Goal: Transaction & Acquisition: Book appointment/travel/reservation

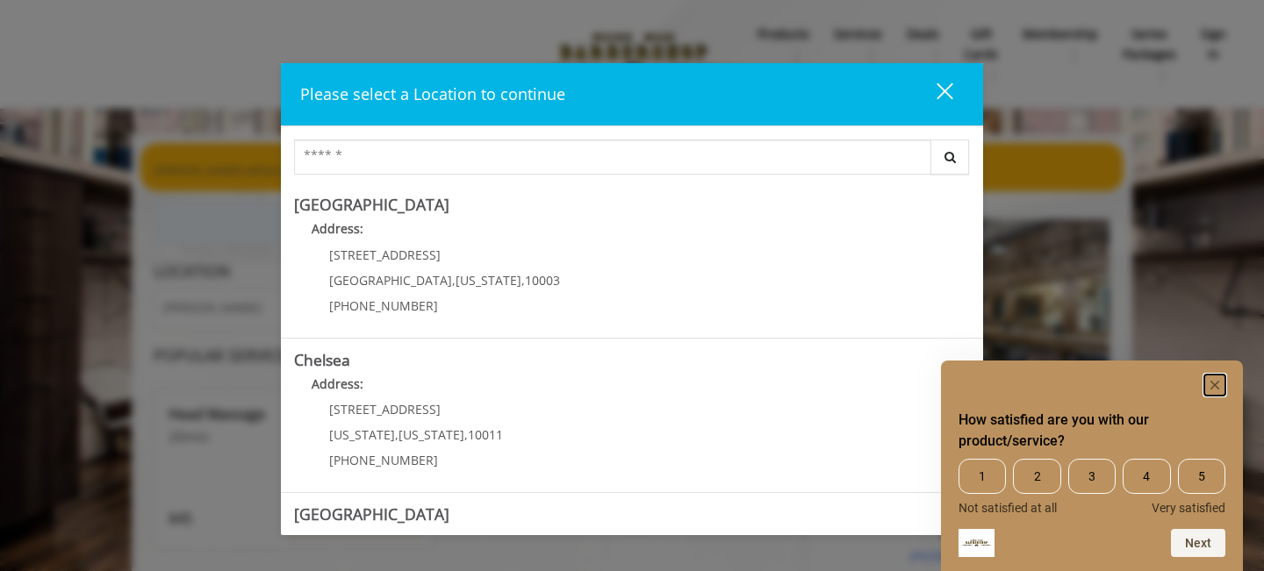
click at [1218, 385] on rect "Hide survey" at bounding box center [1214, 385] width 21 height 21
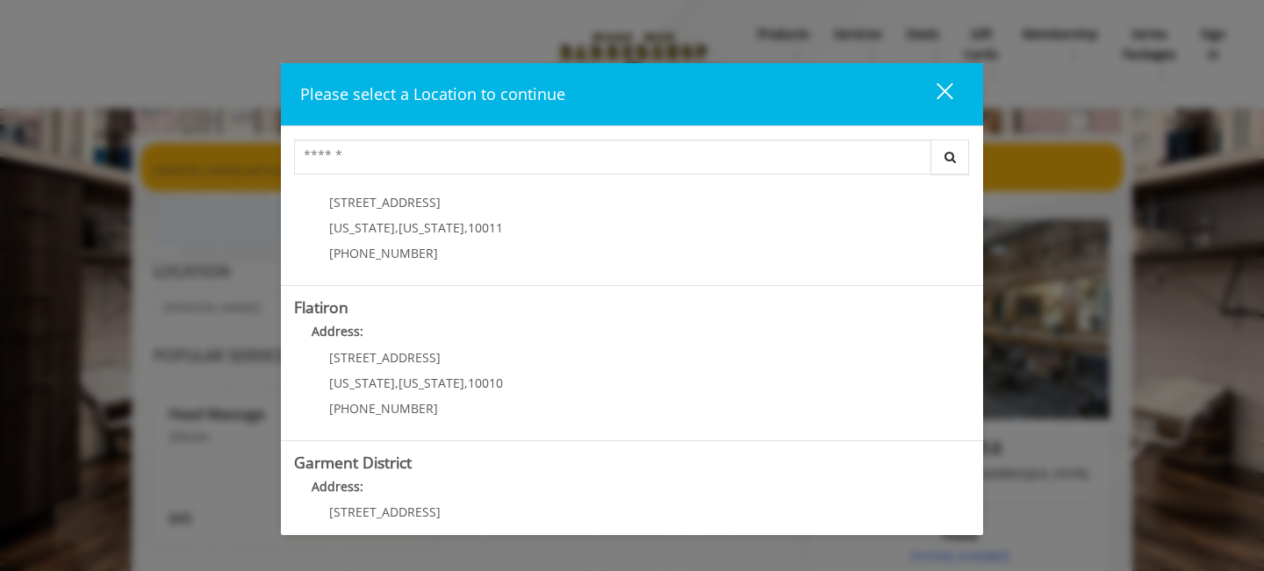
scroll to position [432, 0]
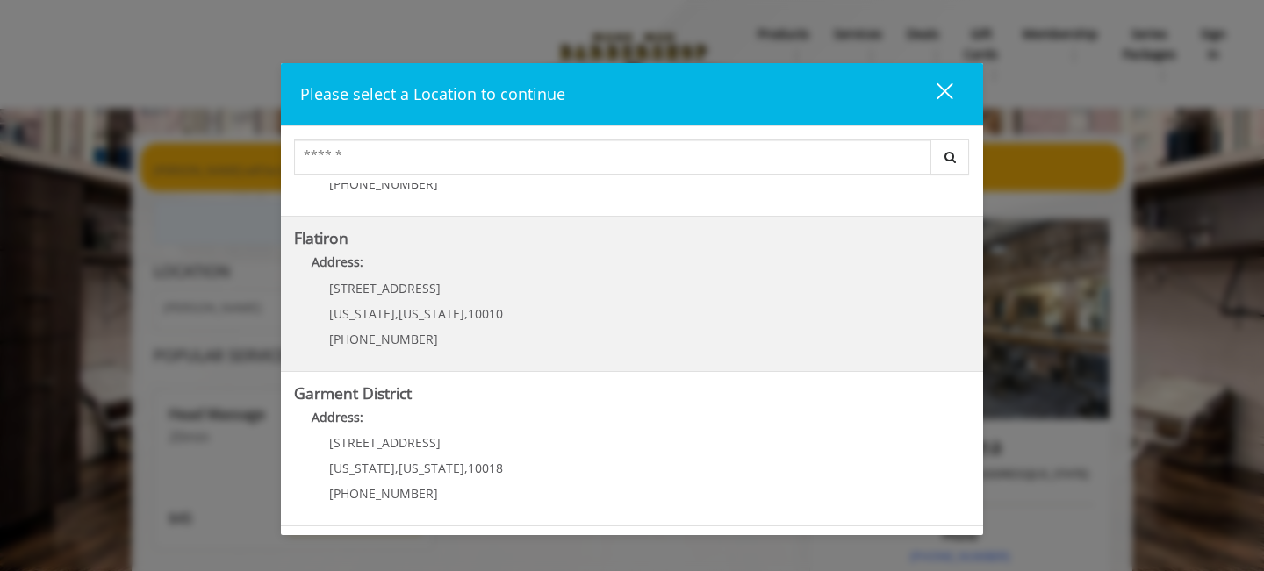
click at [565, 311] on "Flatiron Address: [STREET_ADDRESS][US_STATE][US_STATE] (917) 475-1765" at bounding box center [632, 294] width 676 height 128
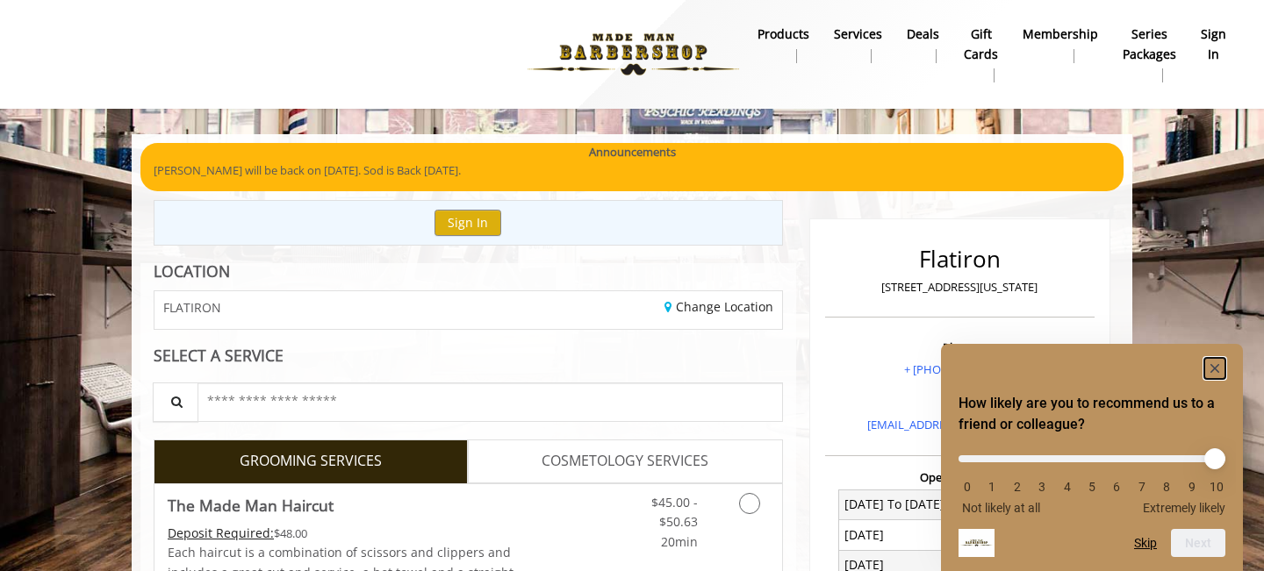
click at [1214, 362] on rect "Hide survey" at bounding box center [1214, 368] width 21 height 21
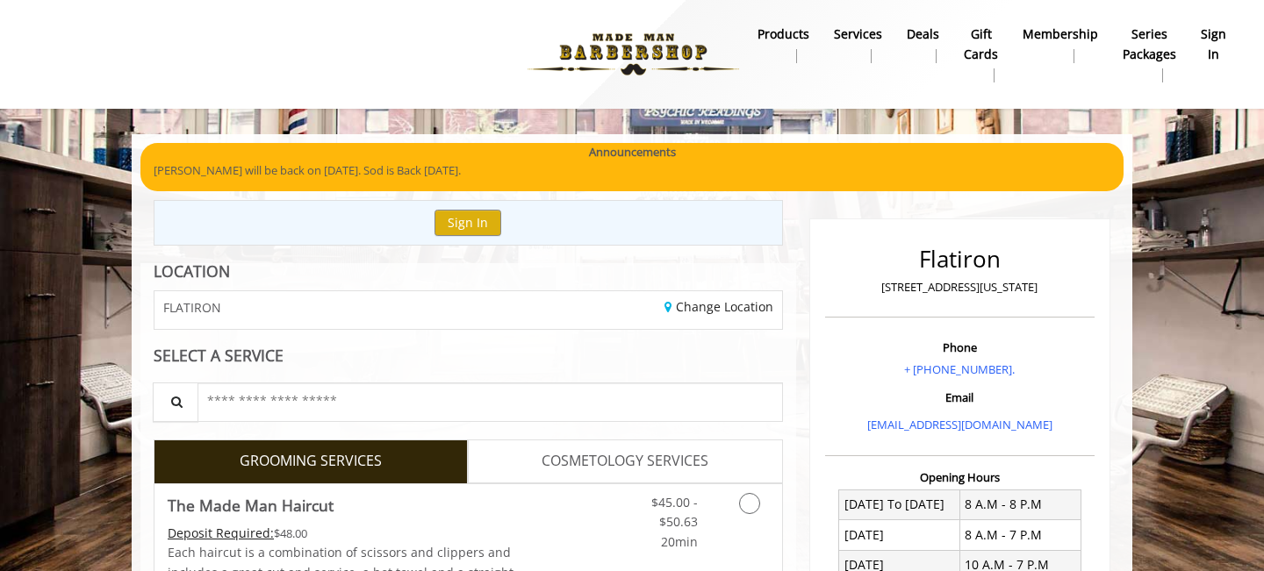
click at [1216, 56] on b "sign in" at bounding box center [1213, 44] width 25 height 39
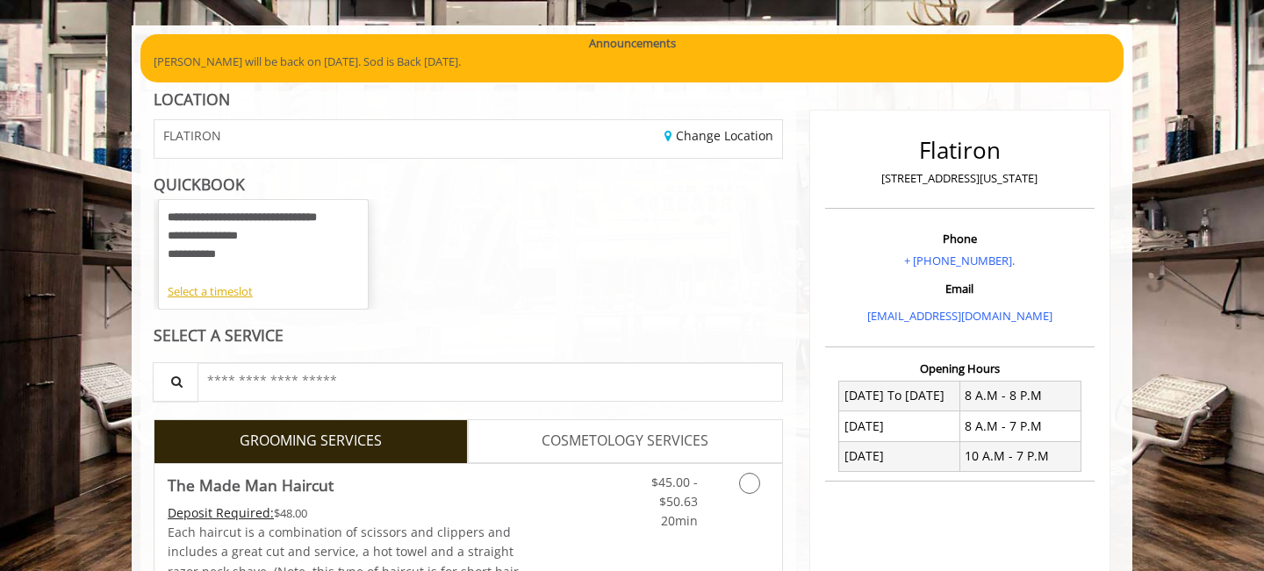
scroll to position [111, 0]
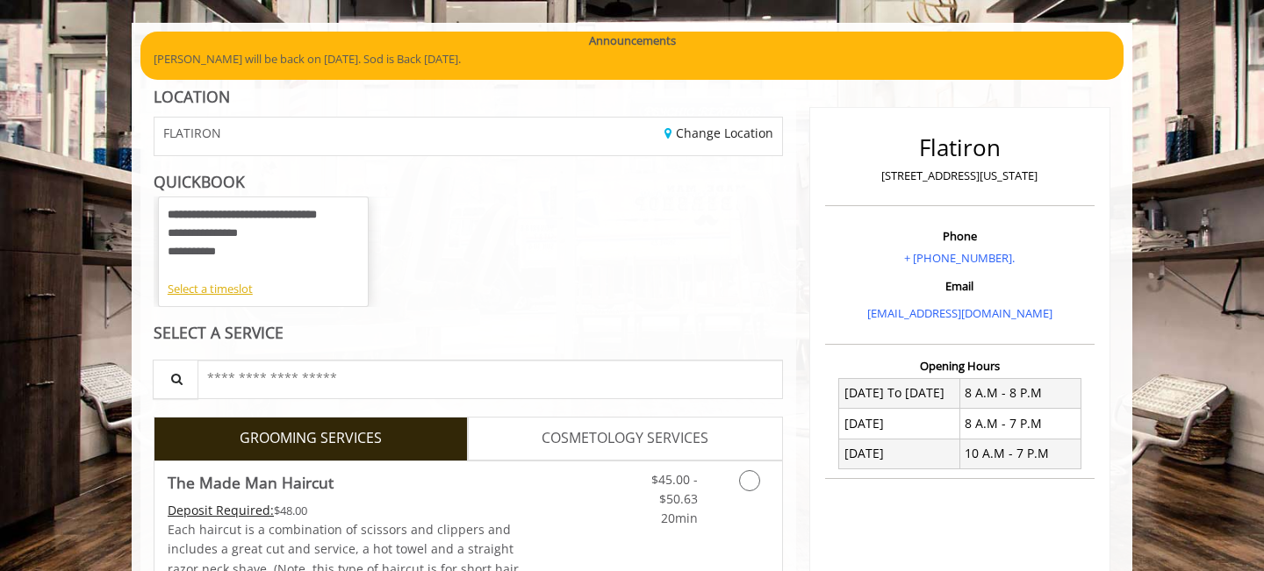
click at [313, 232] on div "**********" at bounding box center [263, 242] width 191 height 73
click at [635, 256] on div "**********" at bounding box center [468, 252] width 629 height 111
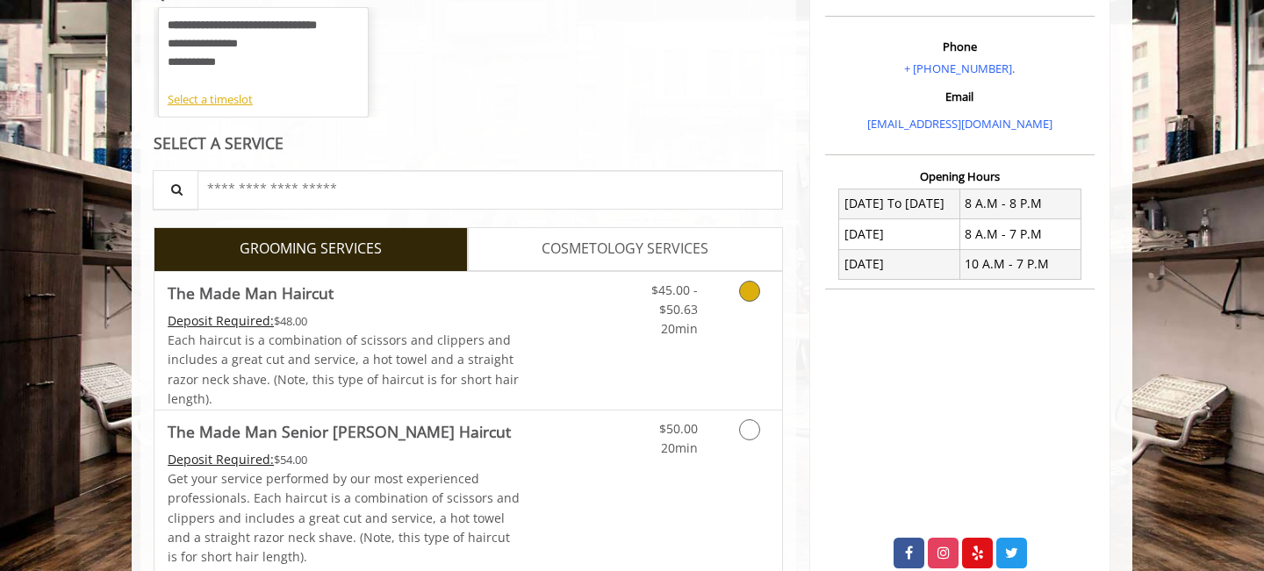
scroll to position [0, 0]
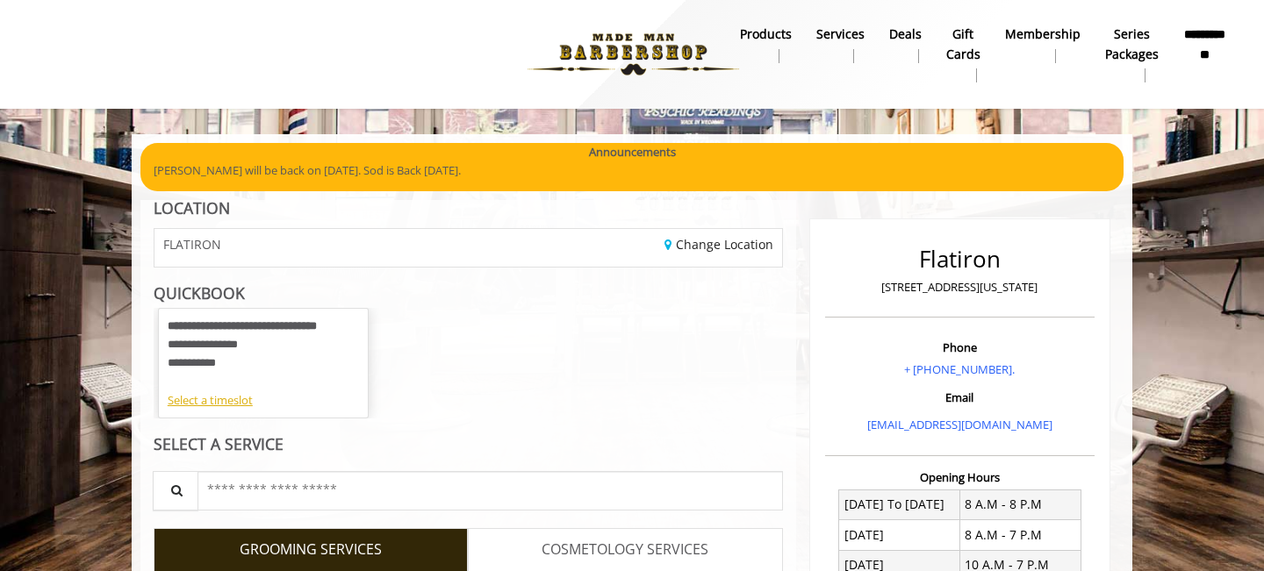
click at [1217, 54] on b "**********" at bounding box center [1204, 44] width 43 height 39
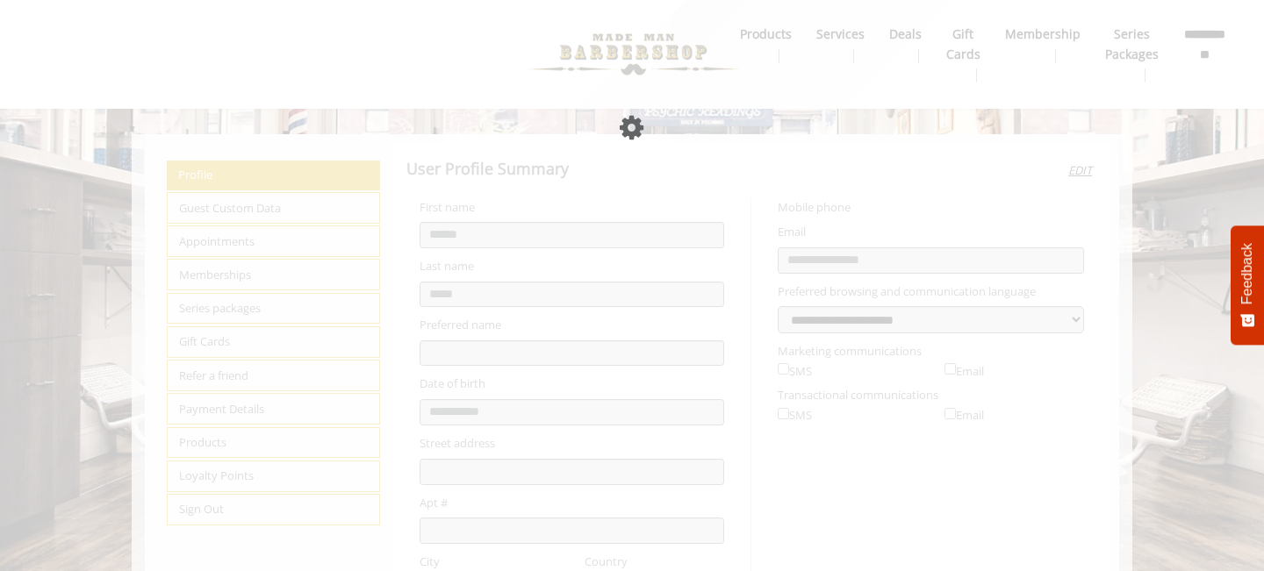
select select "***"
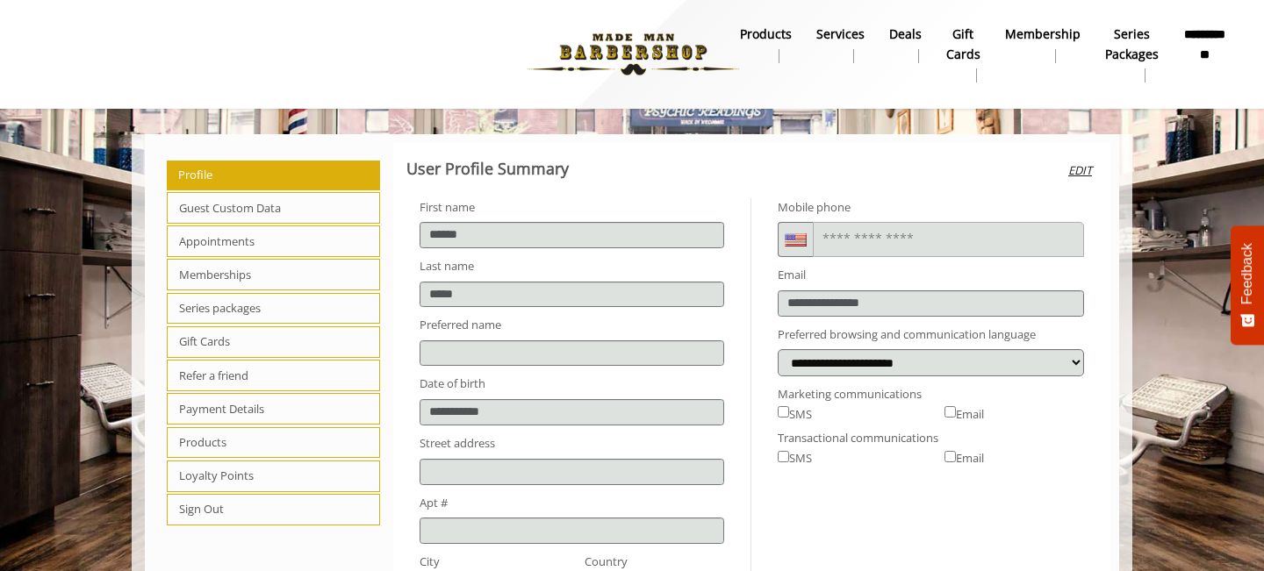
click at [232, 240] on span "Appointments" at bounding box center [273, 242] width 213 height 32
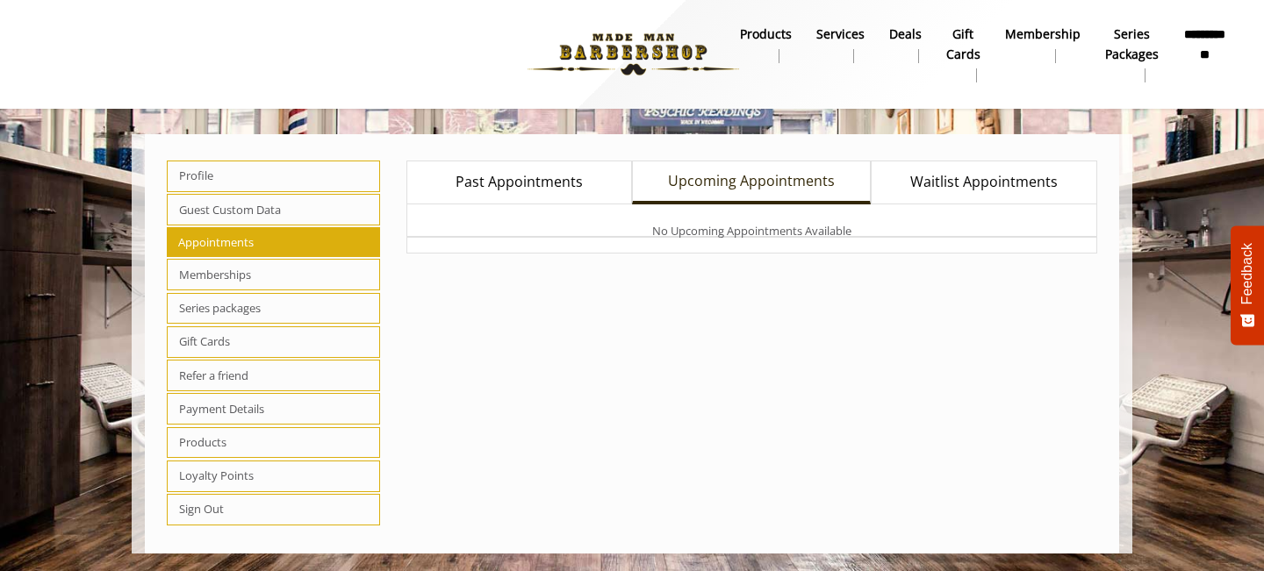
click at [524, 183] on span "Past Appointments" at bounding box center [519, 182] width 127 height 23
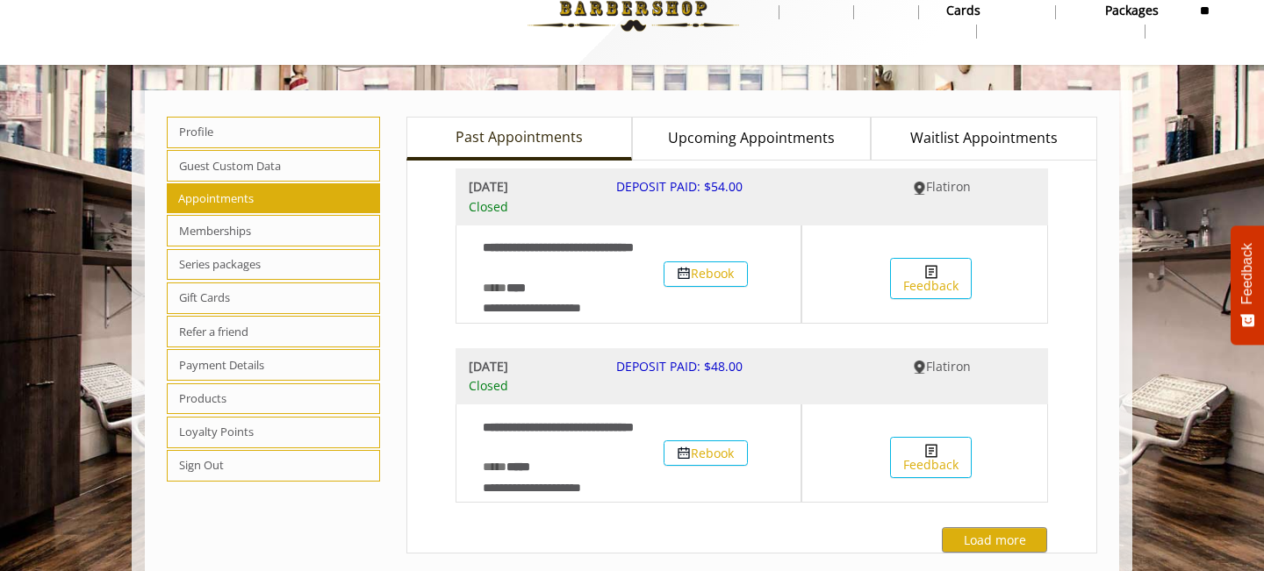
scroll to position [46, 0]
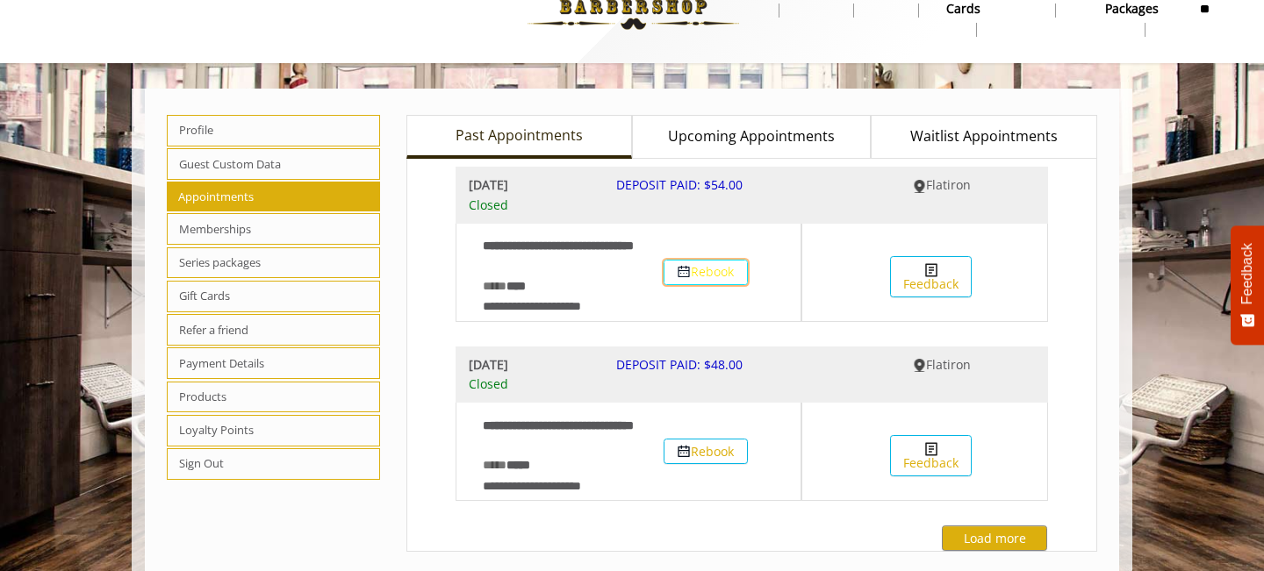
click at [728, 279] on button "Rebook" at bounding box center [706, 272] width 84 height 25
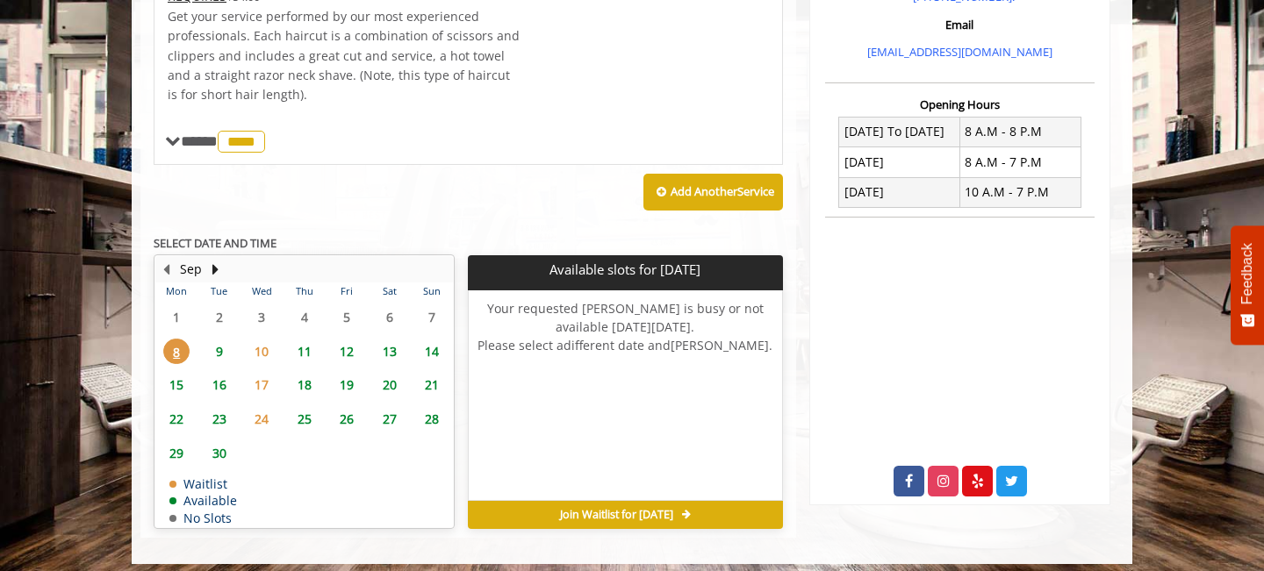
scroll to position [383, 0]
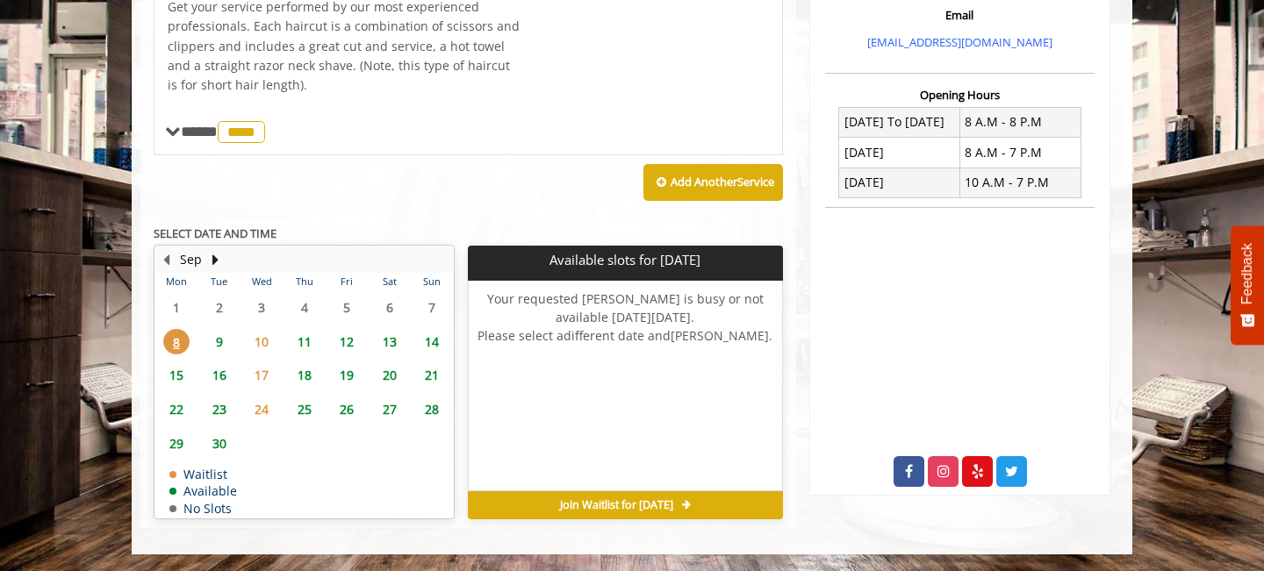
click at [222, 338] on span "9" at bounding box center [219, 341] width 26 height 25
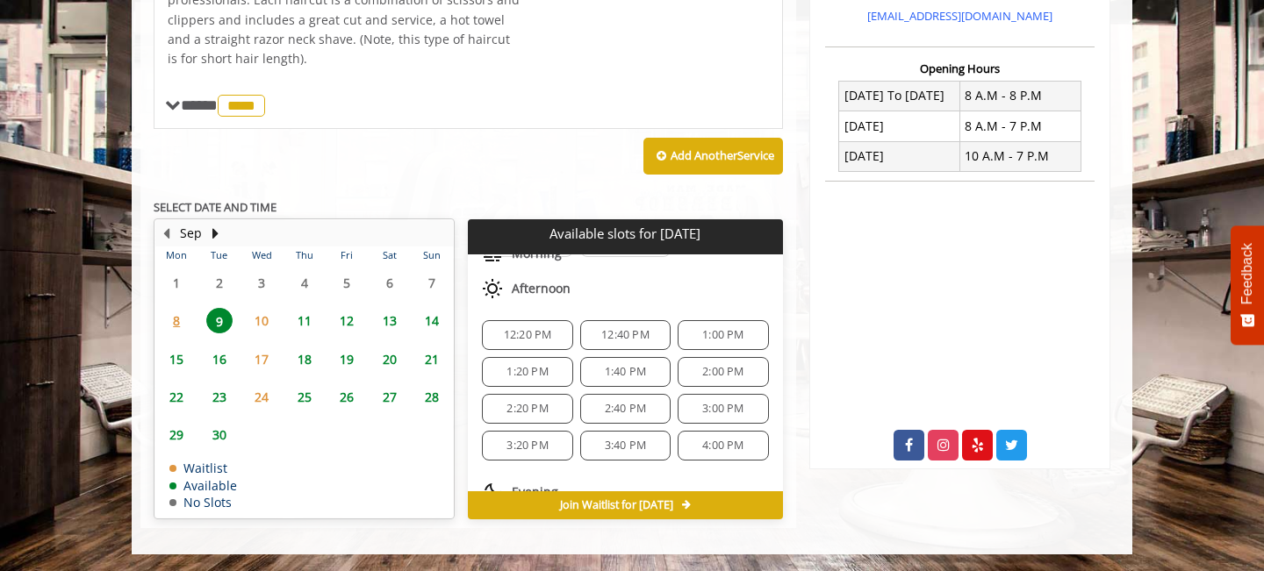
scroll to position [183, 0]
click at [731, 413] on span "3:00 PM" at bounding box center [722, 413] width 41 height 14
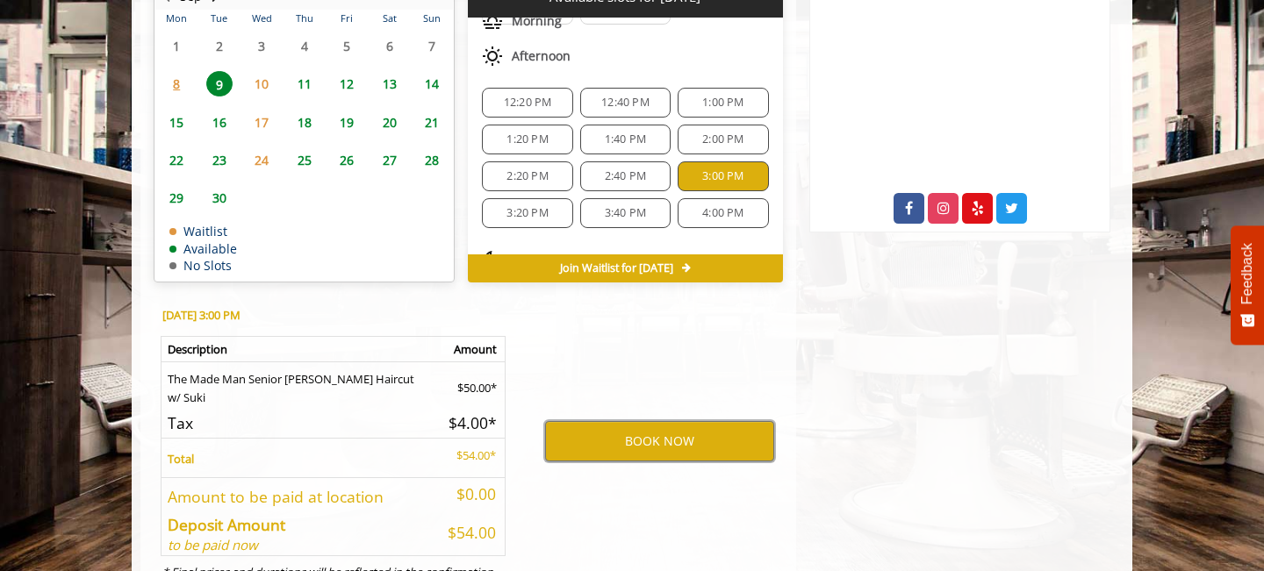
scroll to position [644, 0]
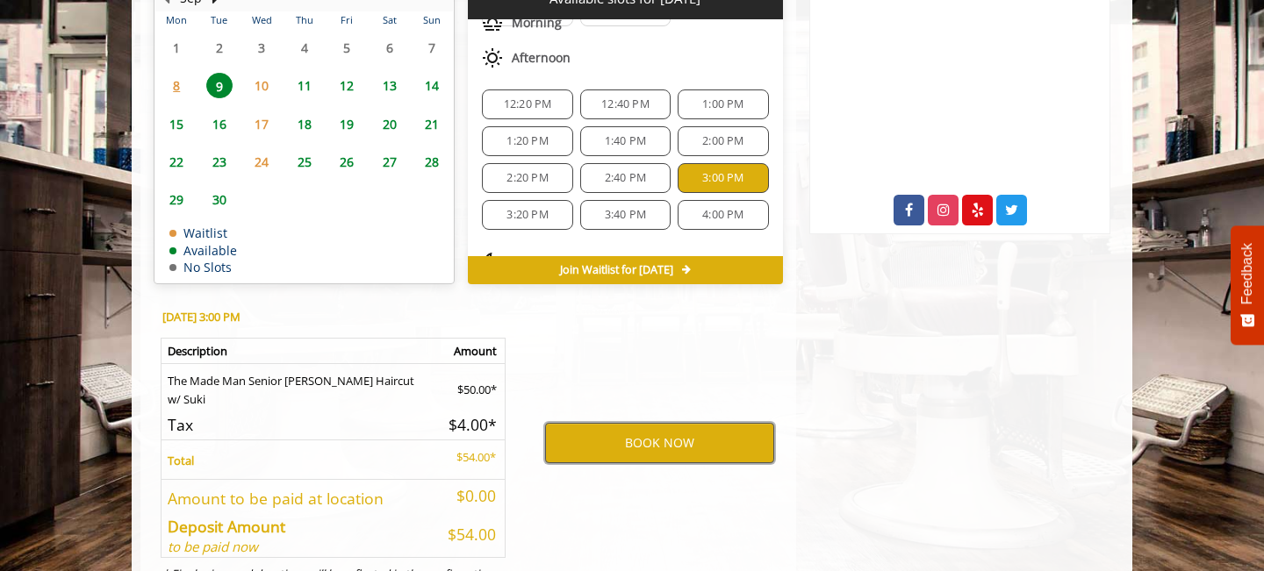
click at [699, 446] on button "BOOK NOW" at bounding box center [659, 443] width 229 height 40
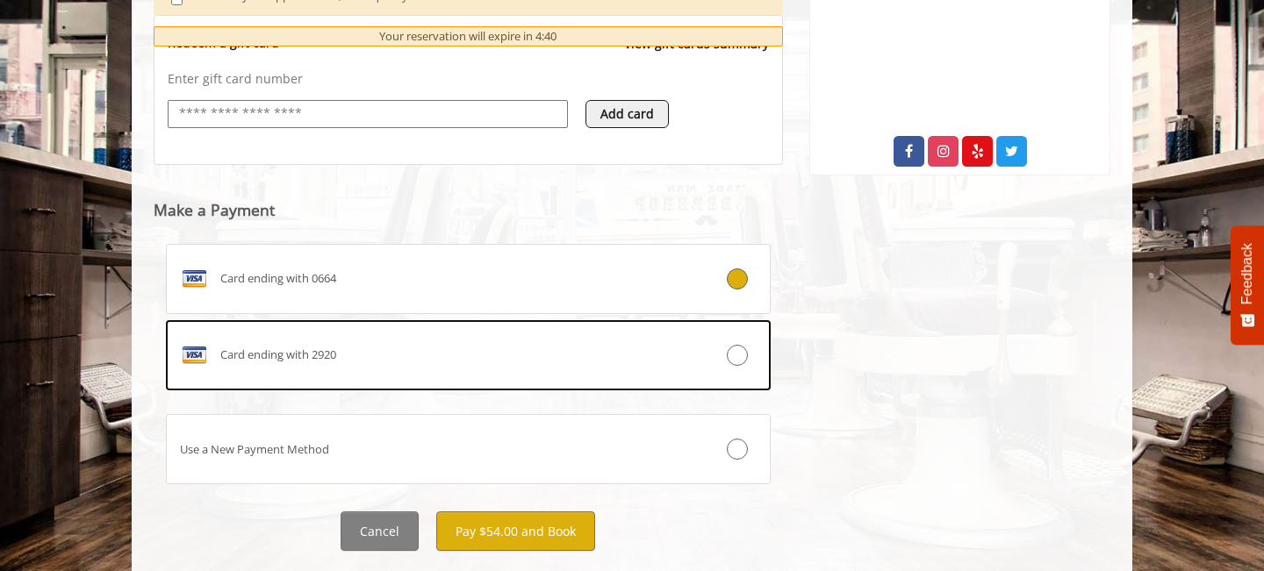
scroll to position [716, 0]
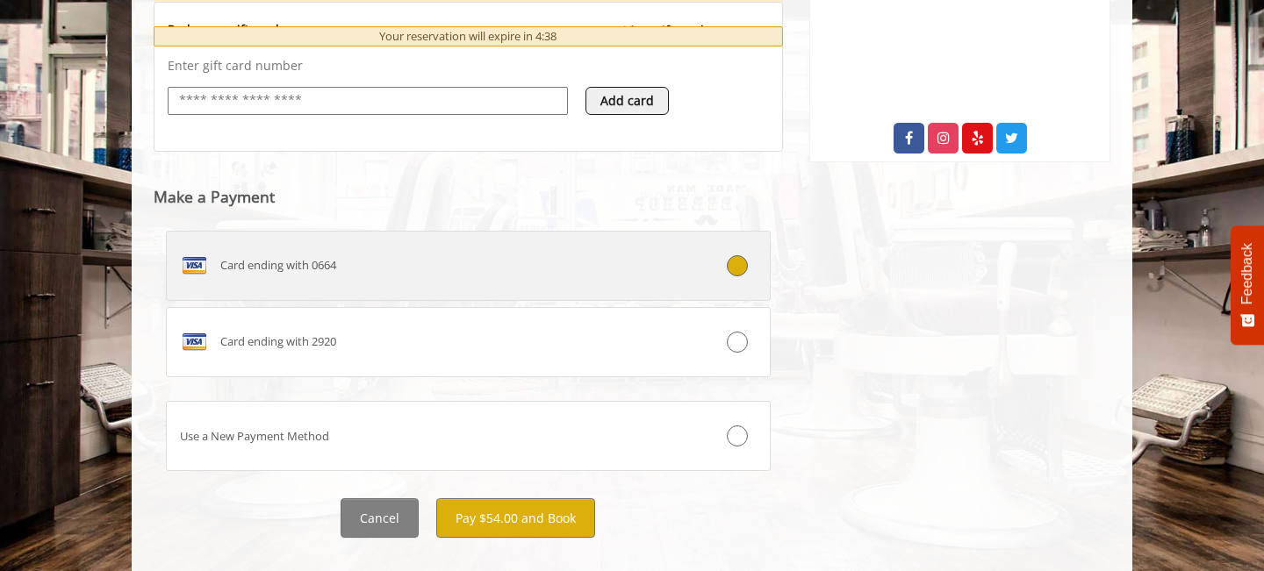
click at [486, 252] on div "Card ending with 0664" at bounding box center [418, 266] width 502 height 28
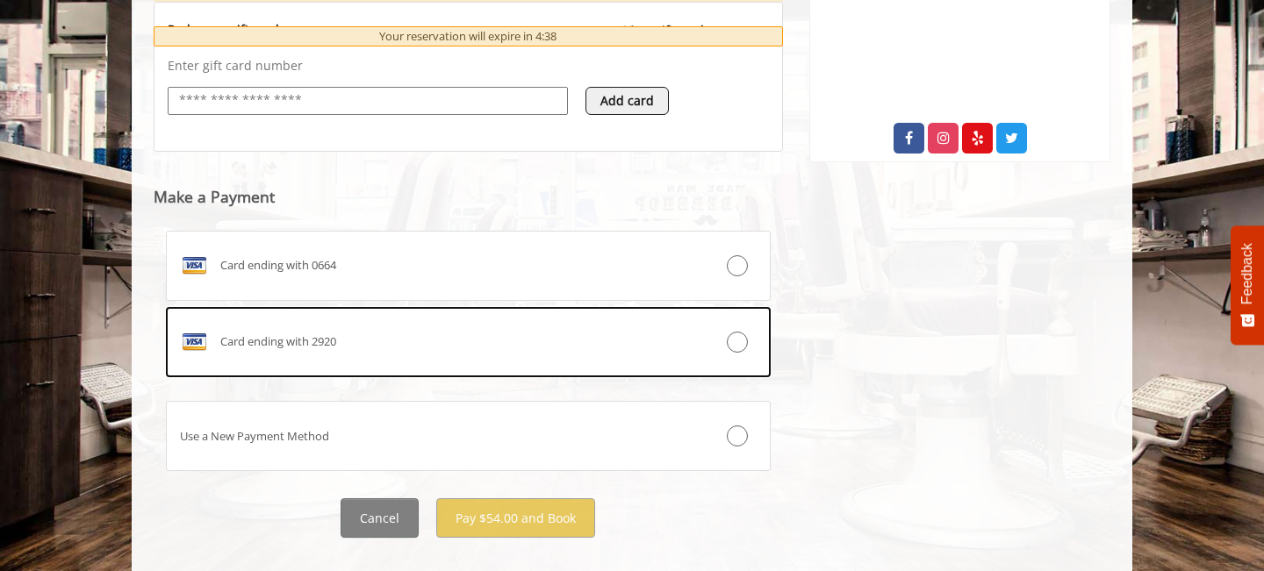
scroll to position [629, 0]
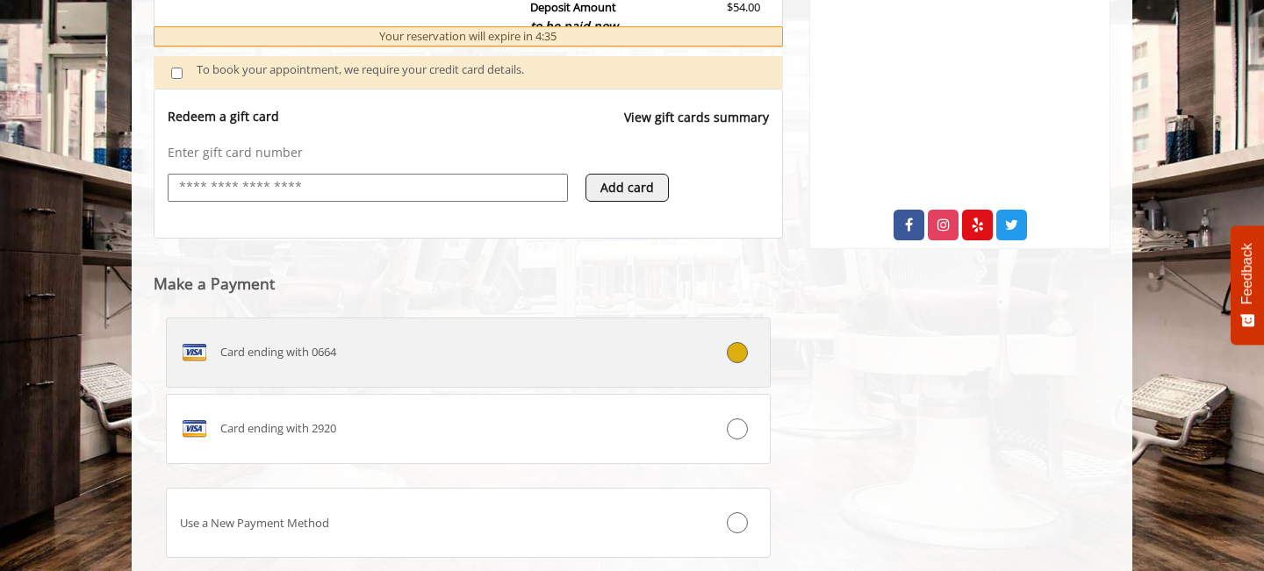
click at [495, 362] on div "Card ending with 0664" at bounding box center [418, 353] width 502 height 28
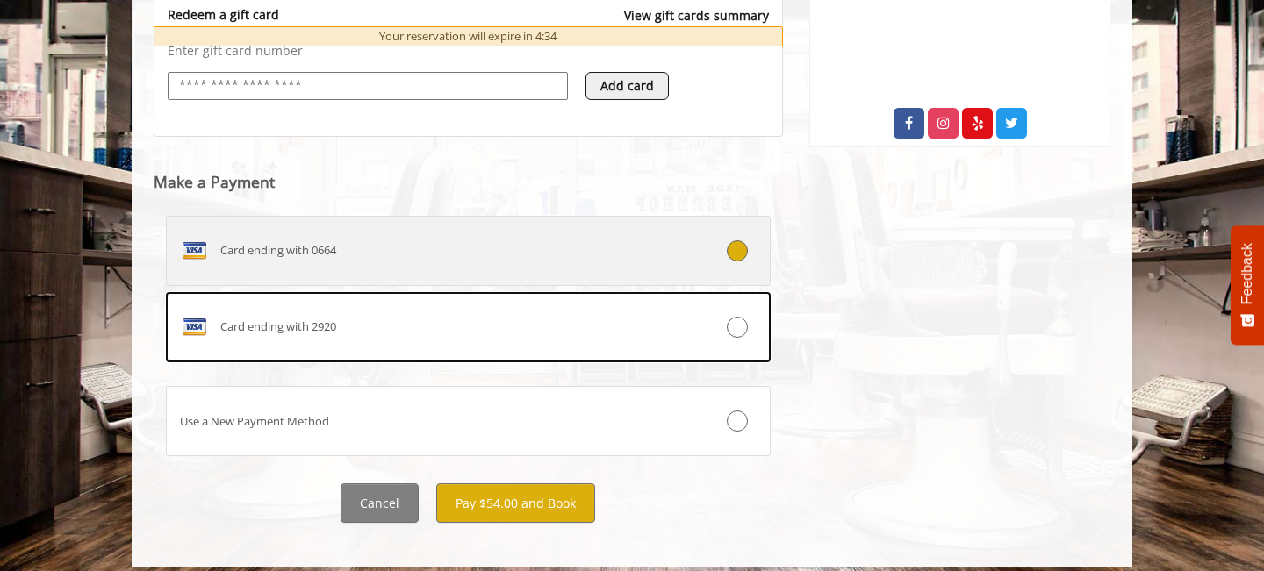
scroll to position [744, 0]
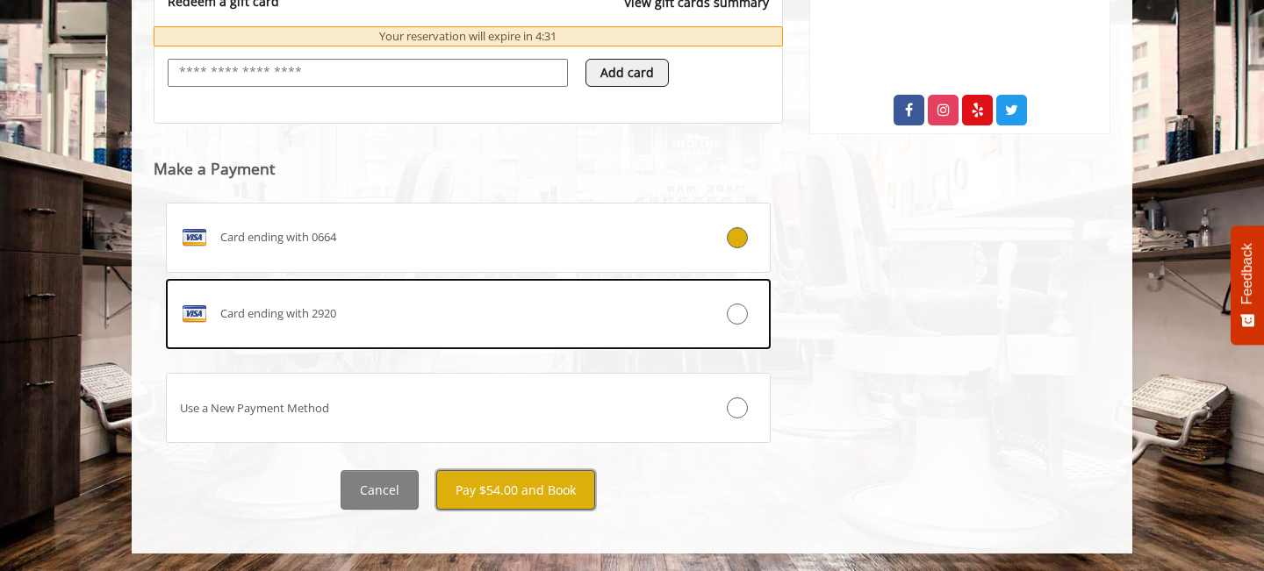
click at [533, 493] on button "Pay $54.00 and Book" at bounding box center [515, 489] width 159 height 39
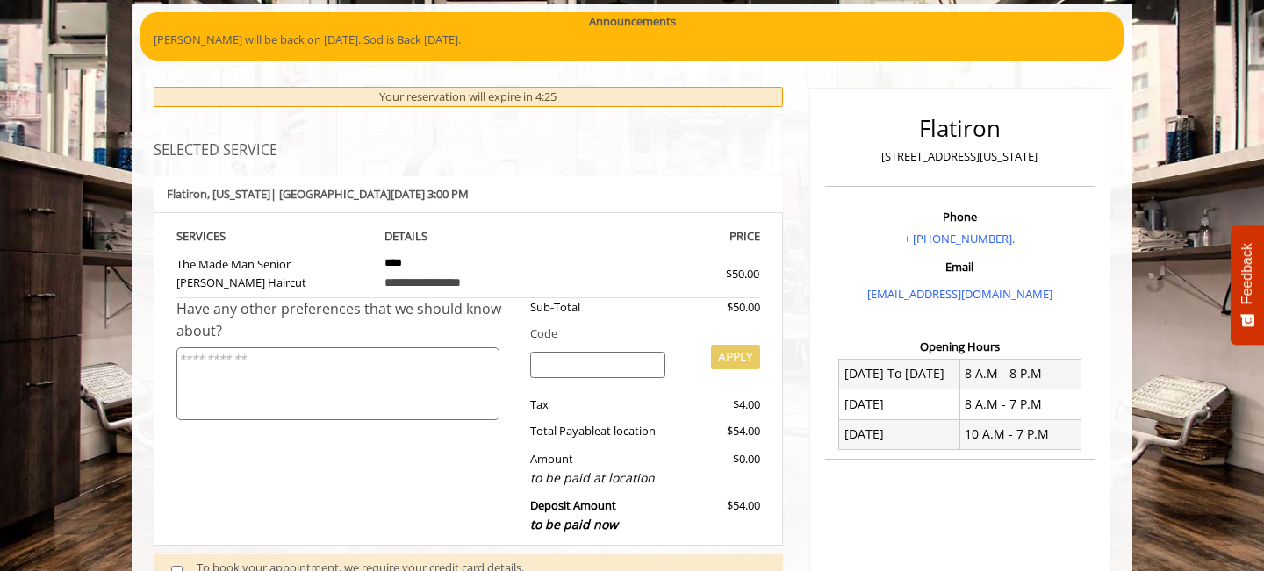
scroll to position [128, 0]
